Goal: Information Seeking & Learning: Learn about a topic

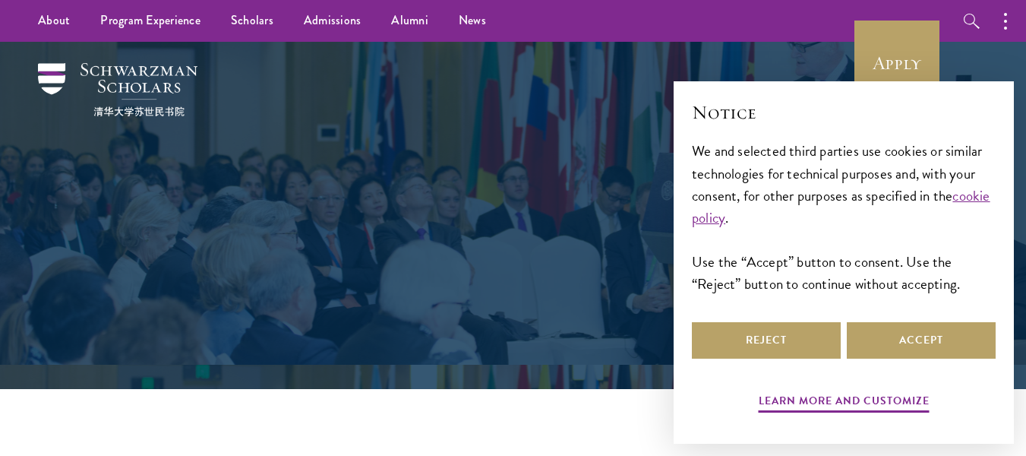
scroll to position [7875, 0]
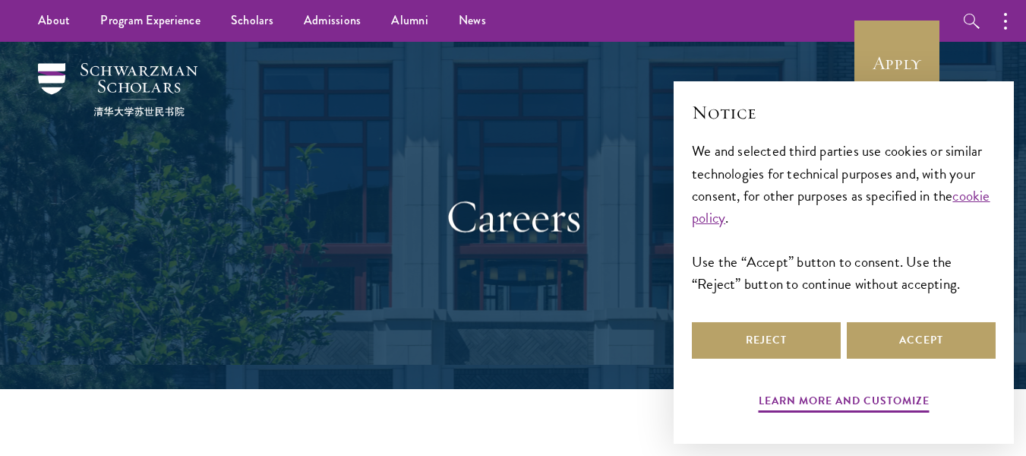
click at [512, 173] on div "Careers" at bounding box center [513, 215] width 524 height 207
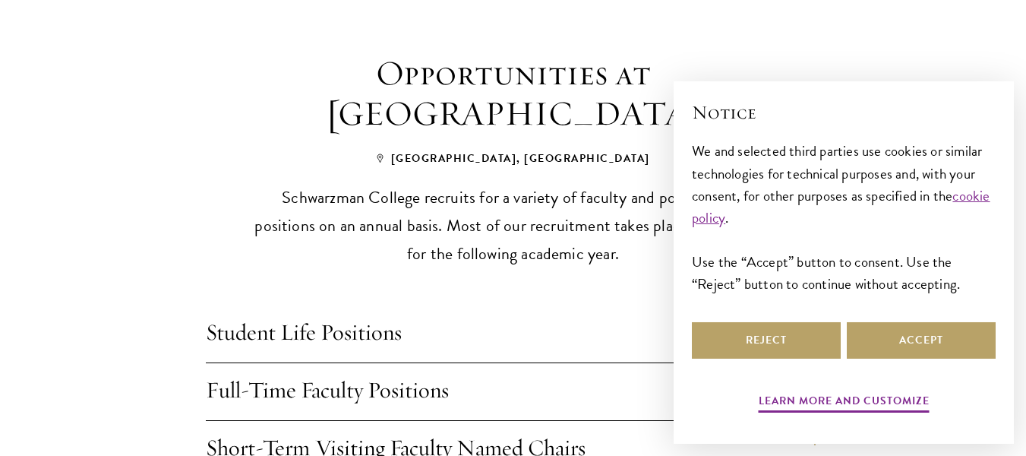
scroll to position [1202, 0]
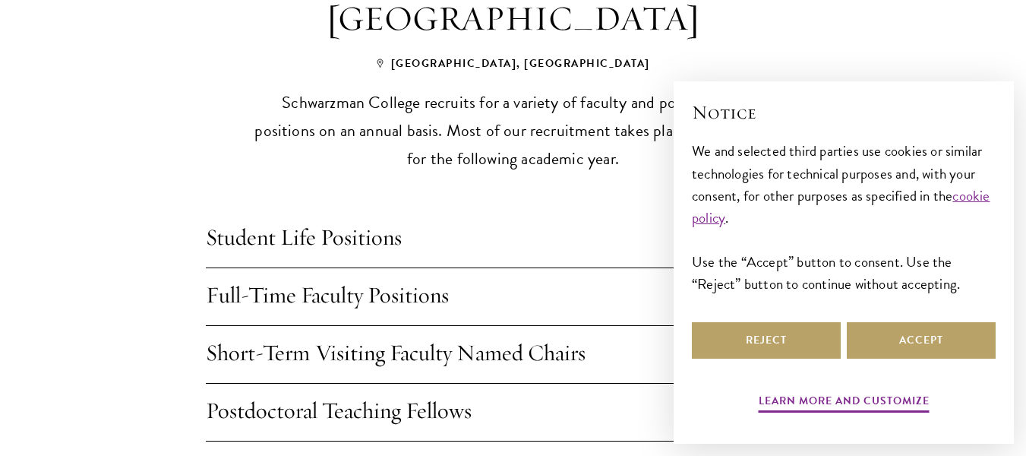
click at [414, 326] on h4 "Short-Term Visiting Faculty Named Chairs" at bounding box center [513, 354] width 615 height 57
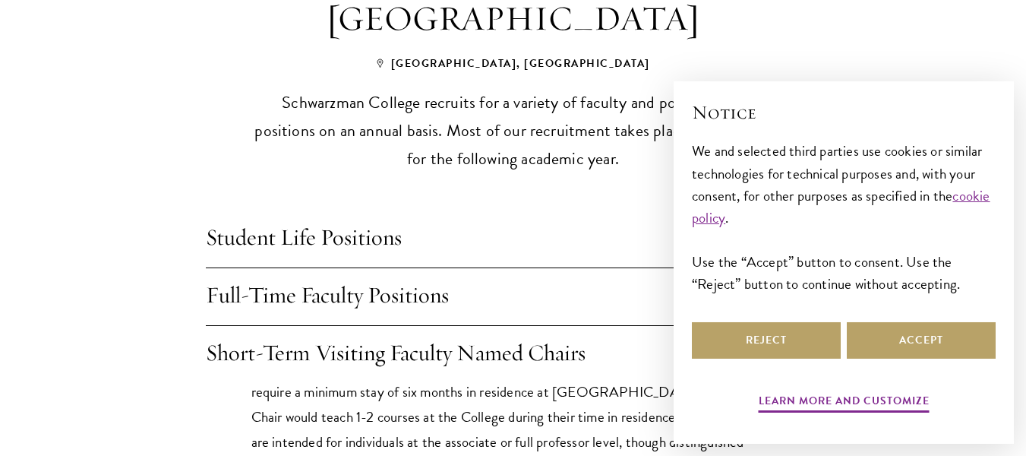
scroll to position [0, 0]
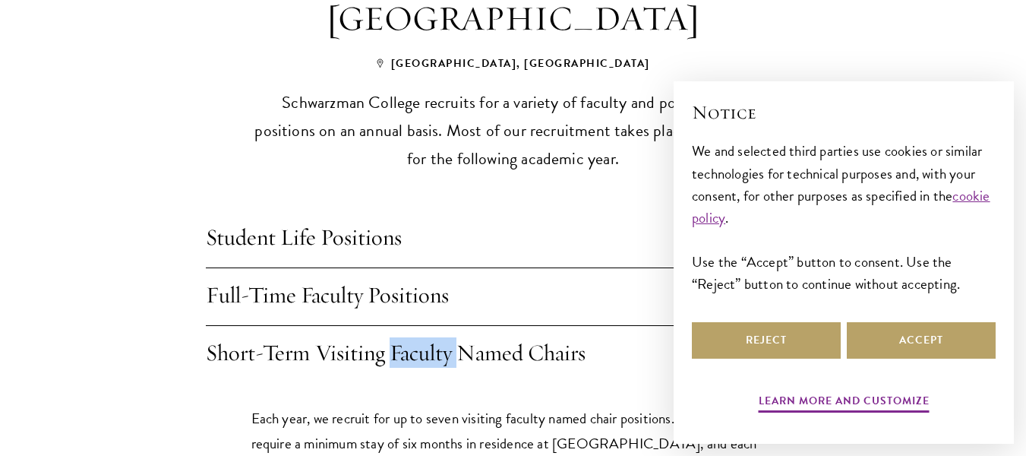
click at [414, 326] on h4 "Short-Term Visiting Faculty Named Chairs" at bounding box center [513, 354] width 615 height 57
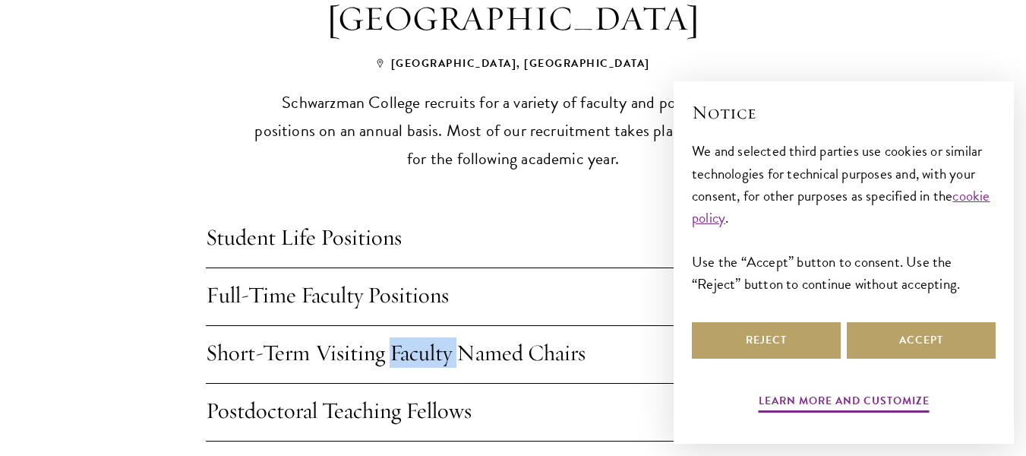
click at [414, 326] on h4 "Short-Term Visiting Faculty Named Chairs" at bounding box center [513, 354] width 615 height 57
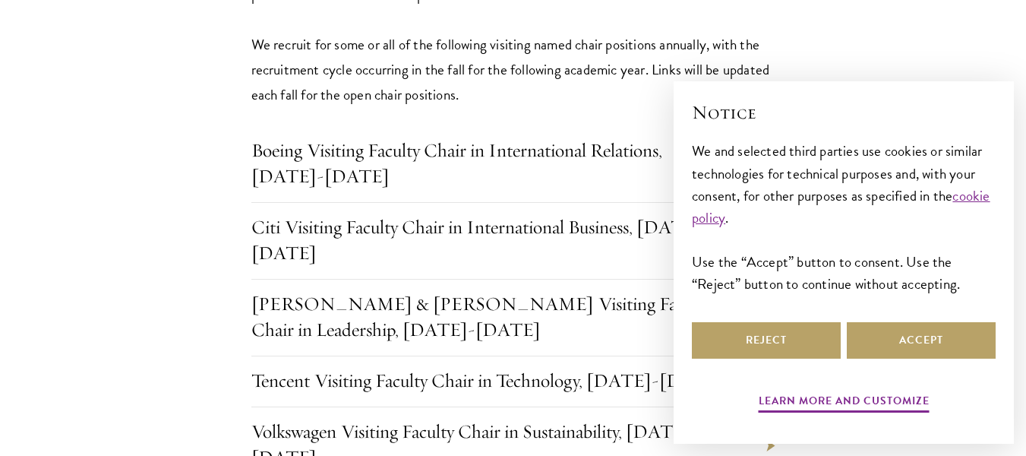
scroll to position [2040, 0]
